Goal: Find specific page/section: Find specific page/section

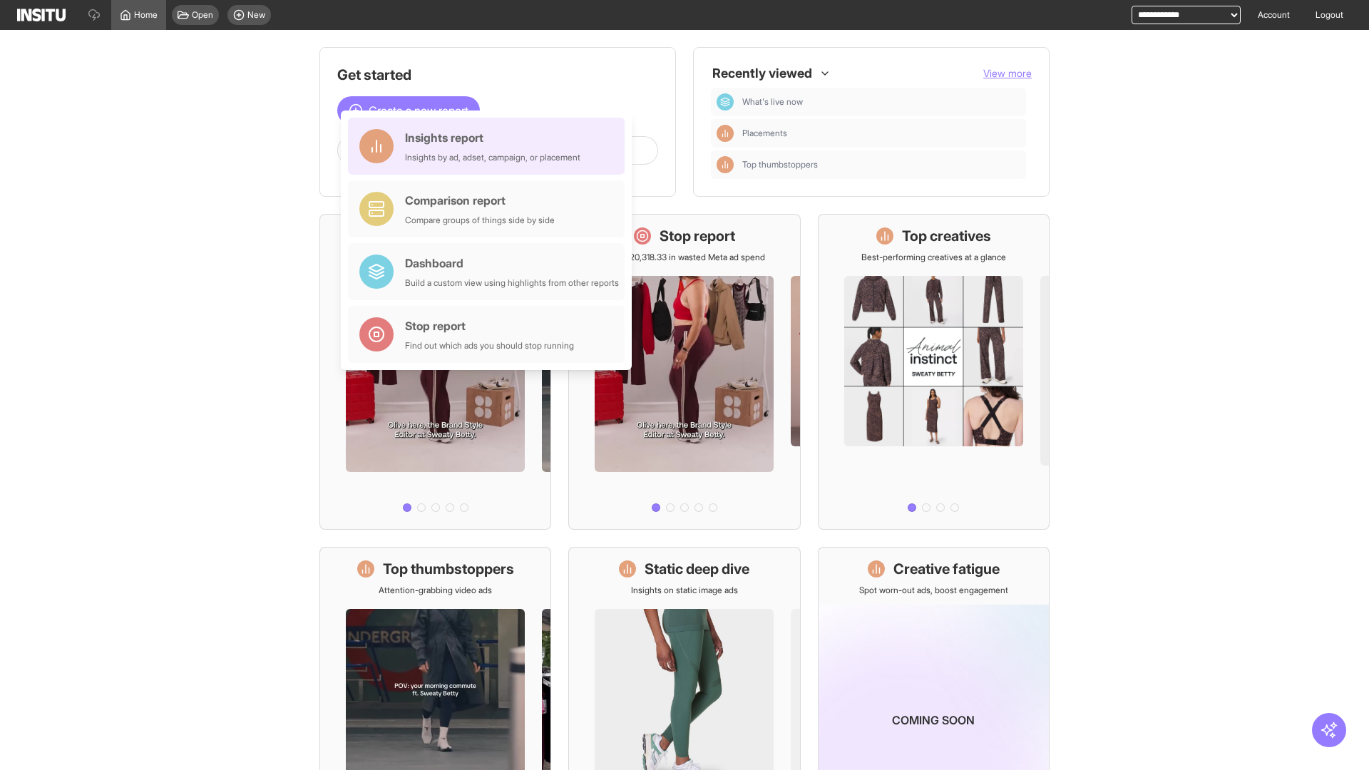
click at [490, 146] on div "Insights report Insights by ad, adset, campaign, or placement" at bounding box center [492, 146] width 175 height 34
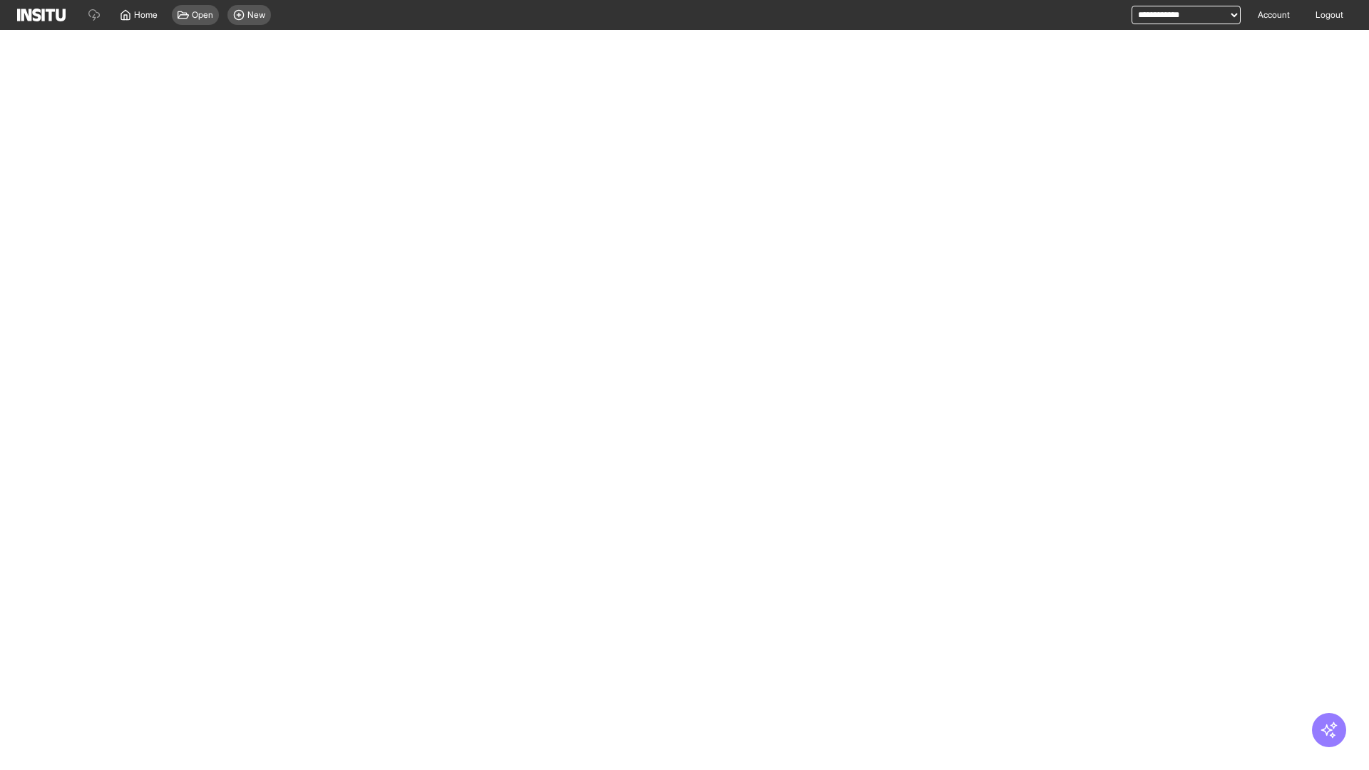
select select "**"
